Goal: Navigation & Orientation: Find specific page/section

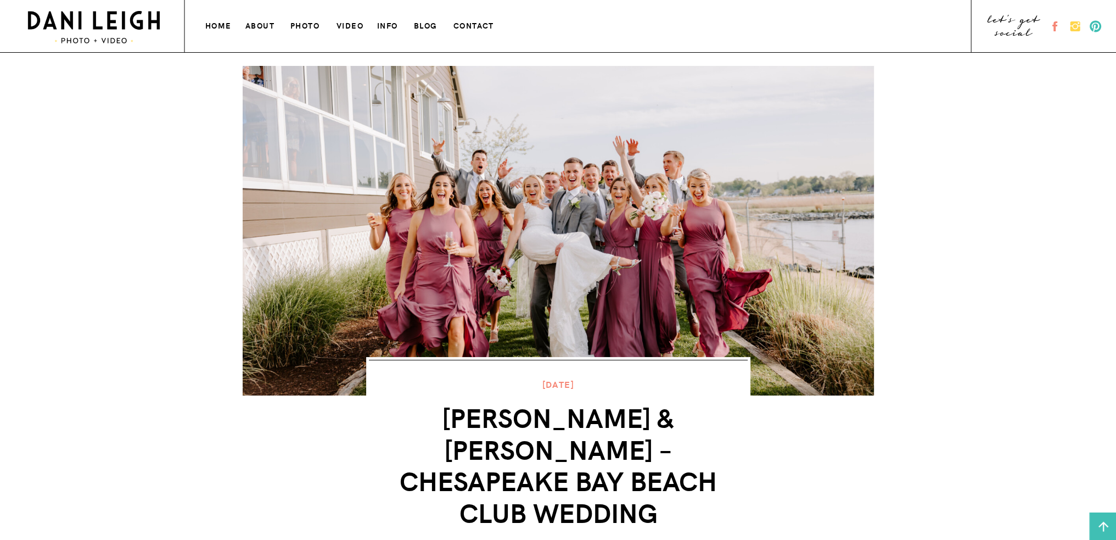
click at [303, 25] on h3 "photo" at bounding box center [305, 25] width 31 height 12
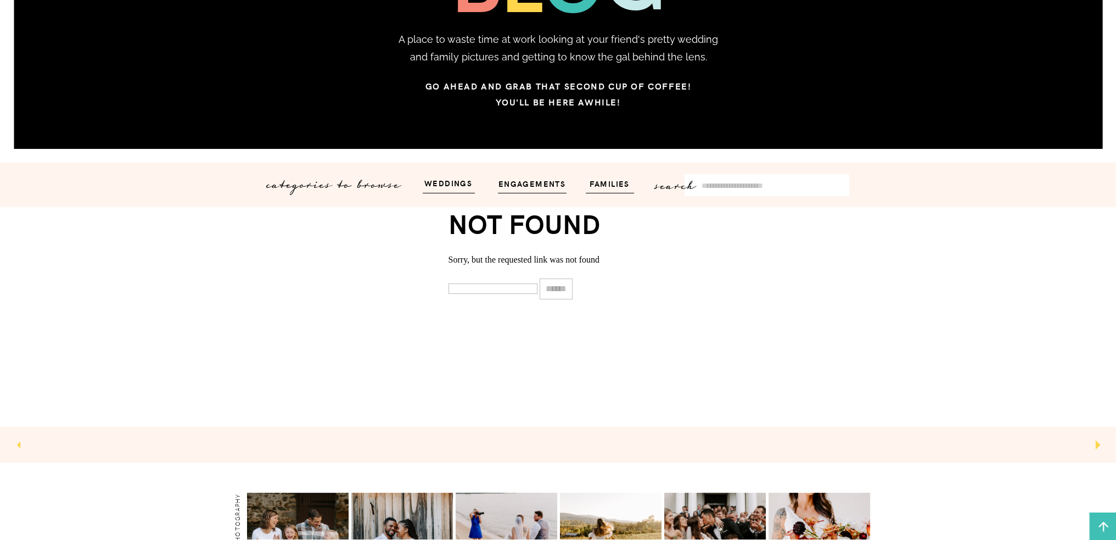
scroll to position [275, 0]
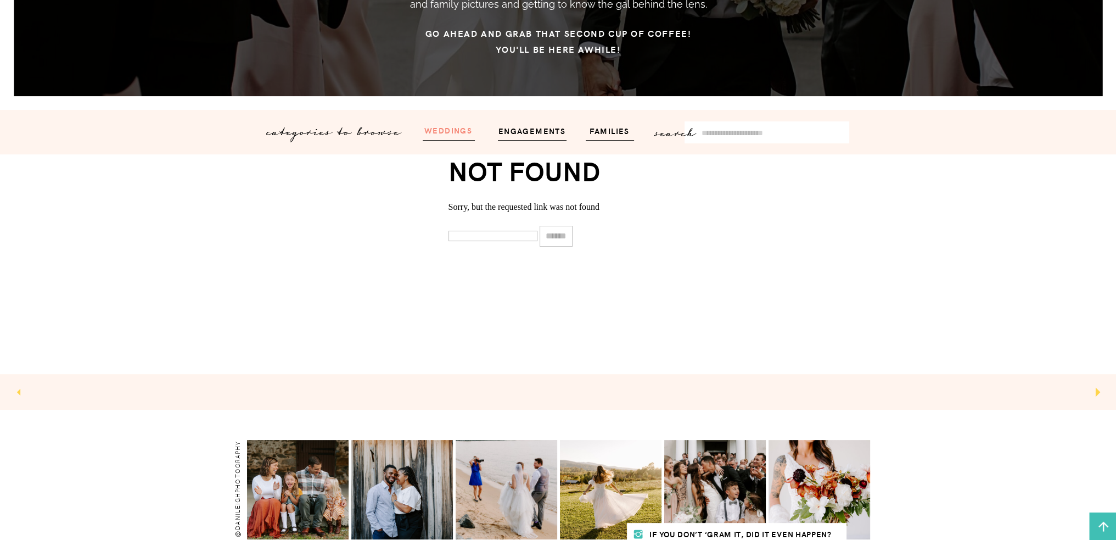
click at [452, 130] on h3 "weddings" at bounding box center [449, 130] width 66 height 13
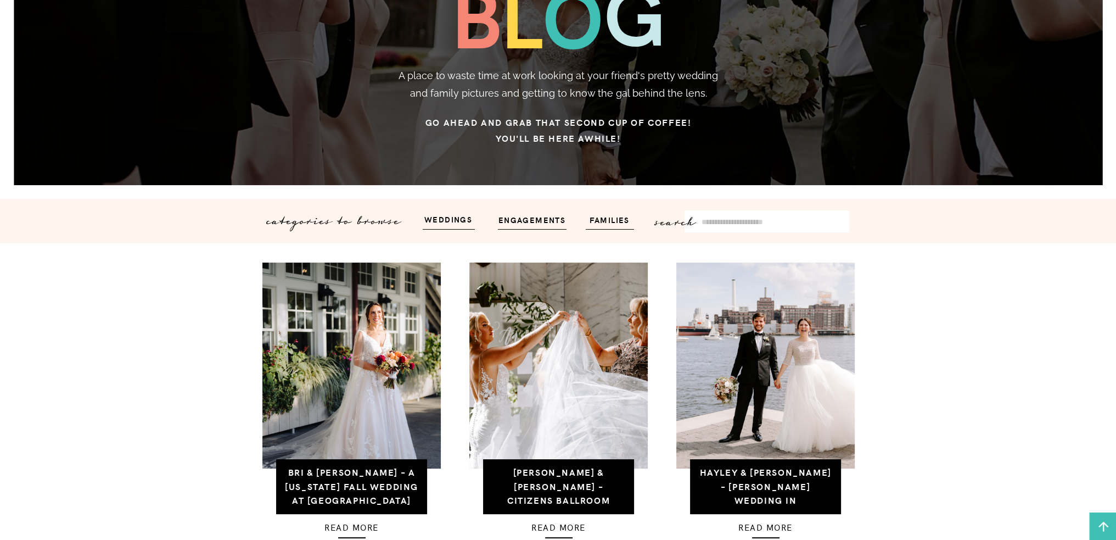
scroll to position [228, 0]
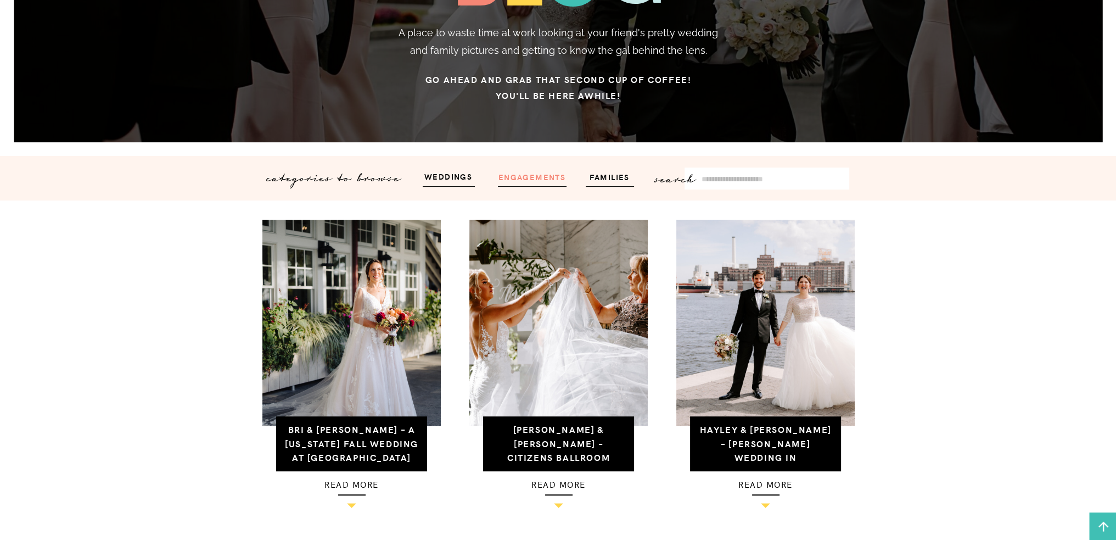
click at [550, 181] on h3 "engagements" at bounding box center [532, 176] width 75 height 13
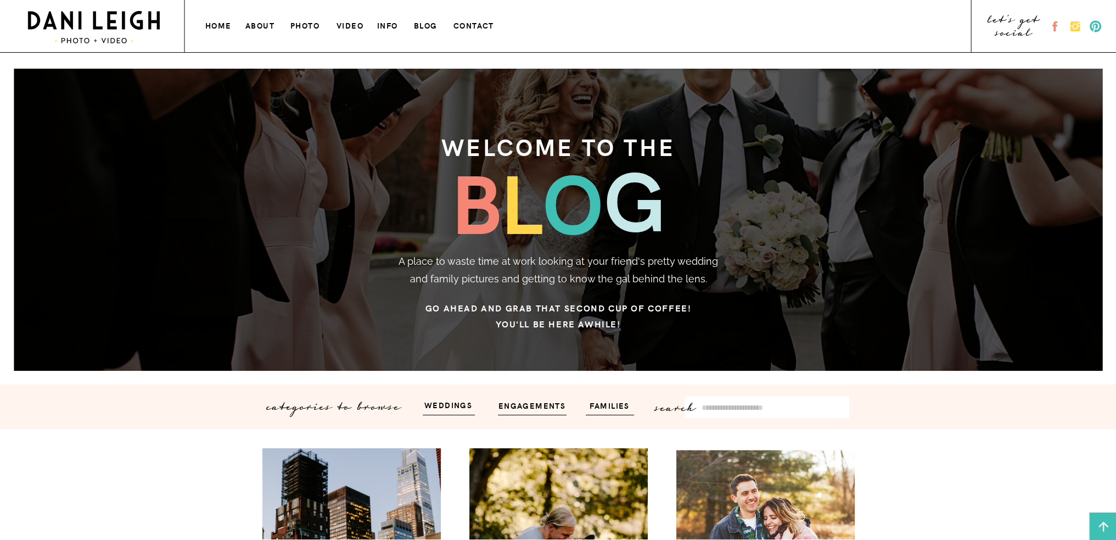
click at [384, 27] on h3 "info" at bounding box center [388, 25] width 23 height 12
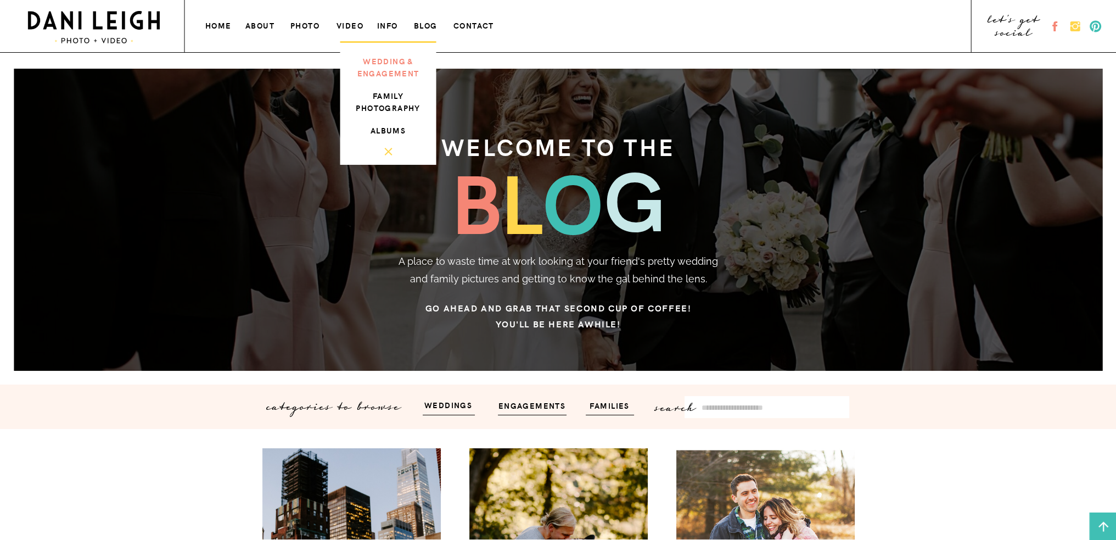
click at [396, 67] on h3 "wedding & engagement" at bounding box center [388, 66] width 74 height 22
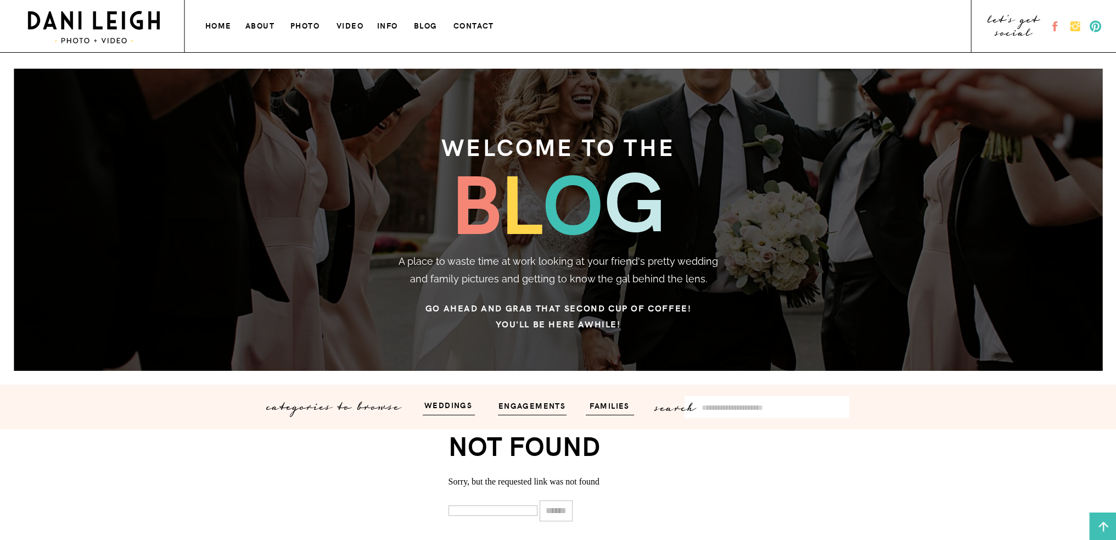
click at [395, 28] on h3 "info" at bounding box center [388, 25] width 23 height 12
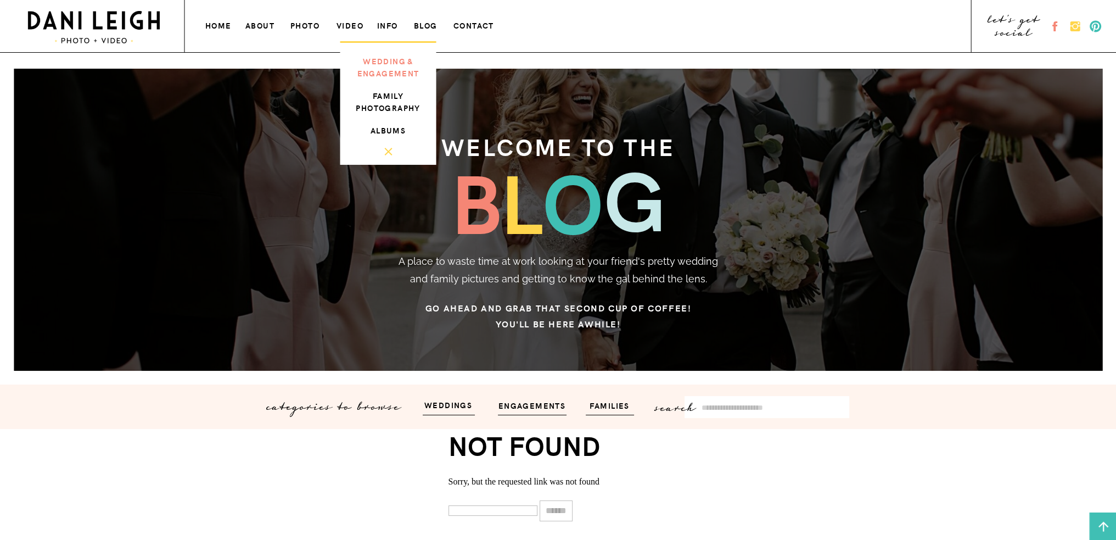
click at [384, 65] on h3 "wedding & engagement" at bounding box center [388, 66] width 74 height 22
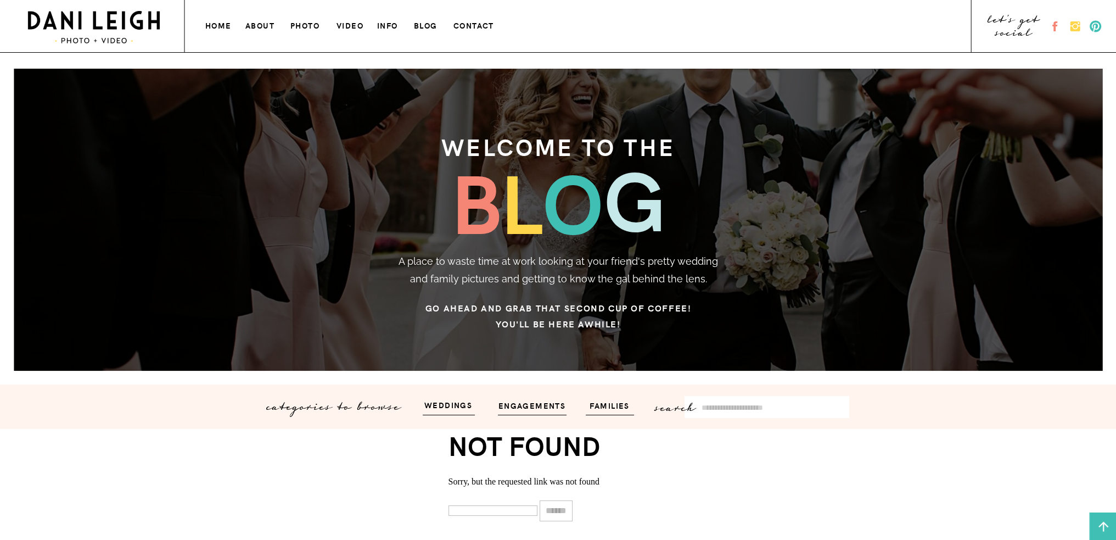
click at [355, 30] on h3 "VIDEO" at bounding box center [351, 25] width 29 height 12
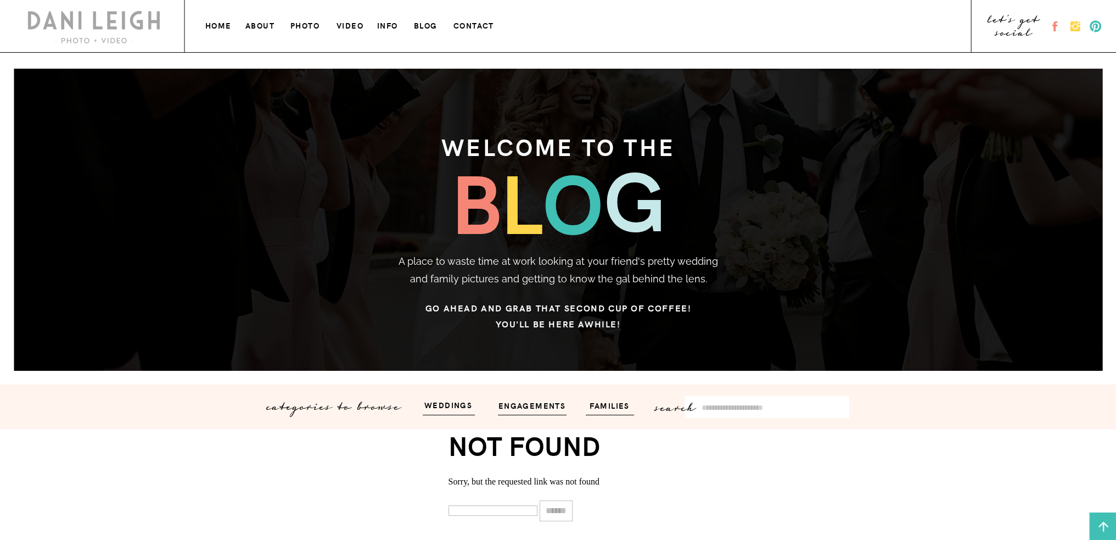
click at [301, 24] on h3 "photo" at bounding box center [305, 25] width 31 height 12
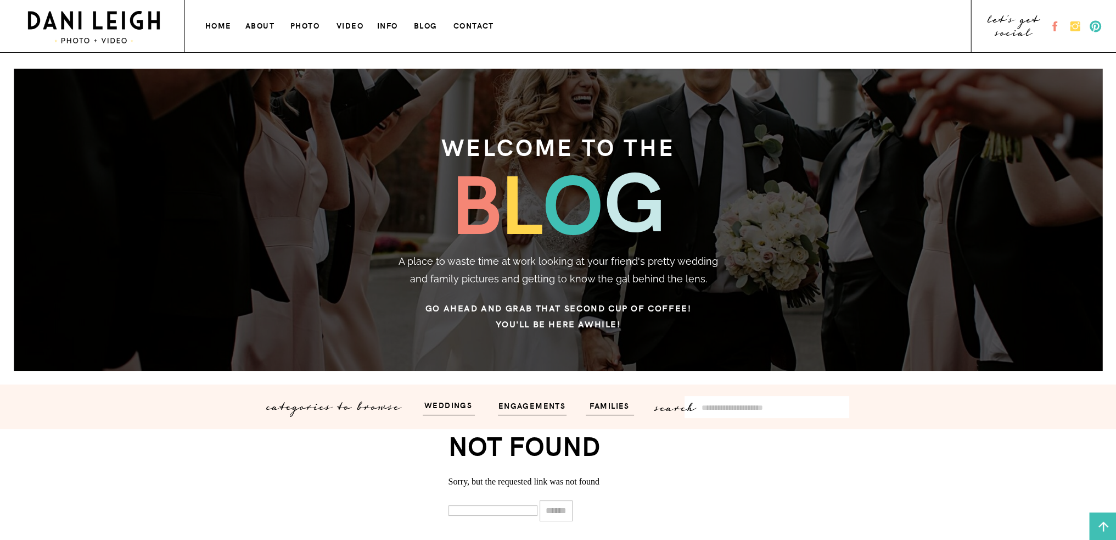
click at [275, 27] on h3 "about" at bounding box center [260, 25] width 30 height 12
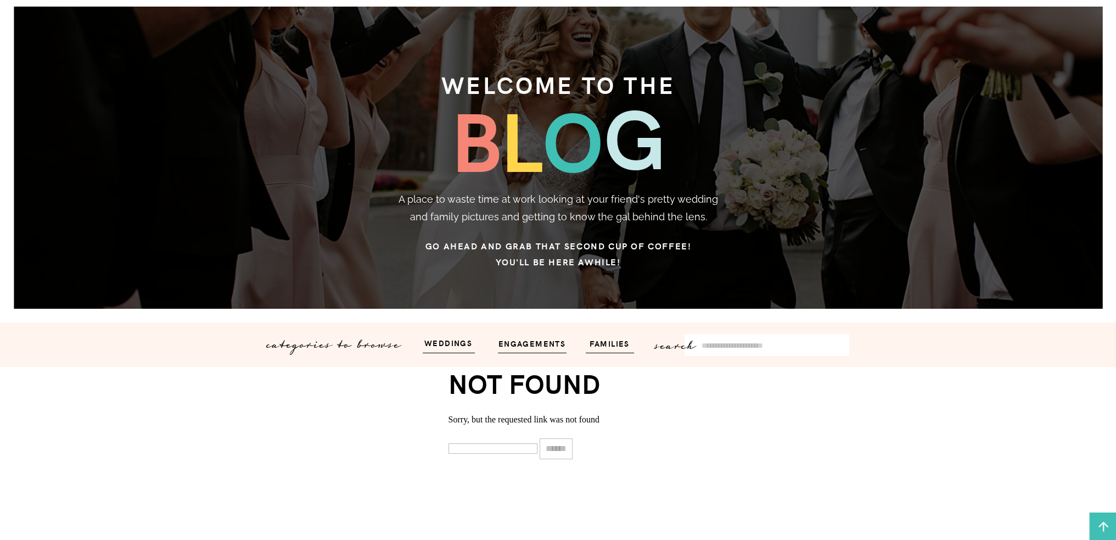
scroll to position [7, 0]
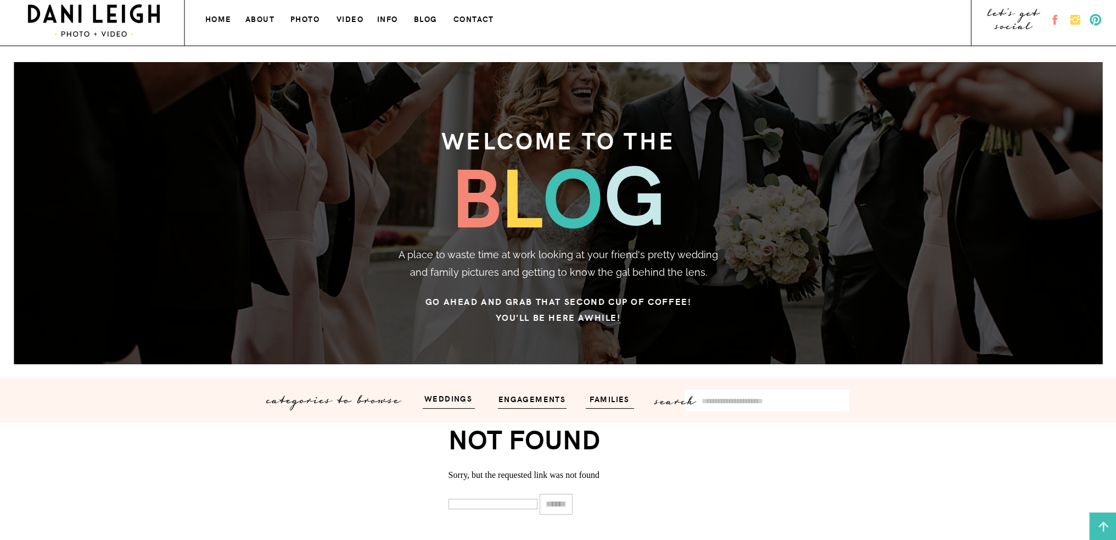
click at [222, 18] on h3 "home" at bounding box center [219, 18] width 28 height 12
